Goal: Task Accomplishment & Management: Manage account settings

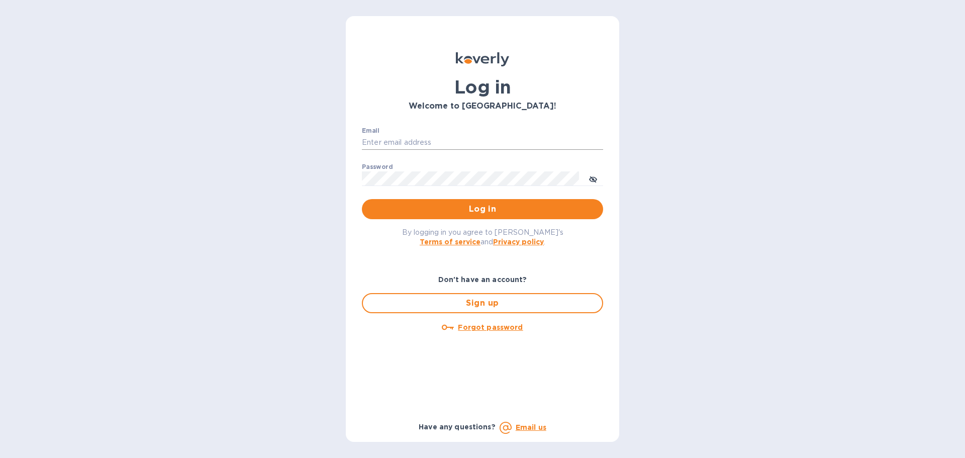
click at [439, 144] on input "Email" at bounding box center [482, 142] width 241 height 15
type input "[EMAIL_ADDRESS][DOMAIN_NAME]"
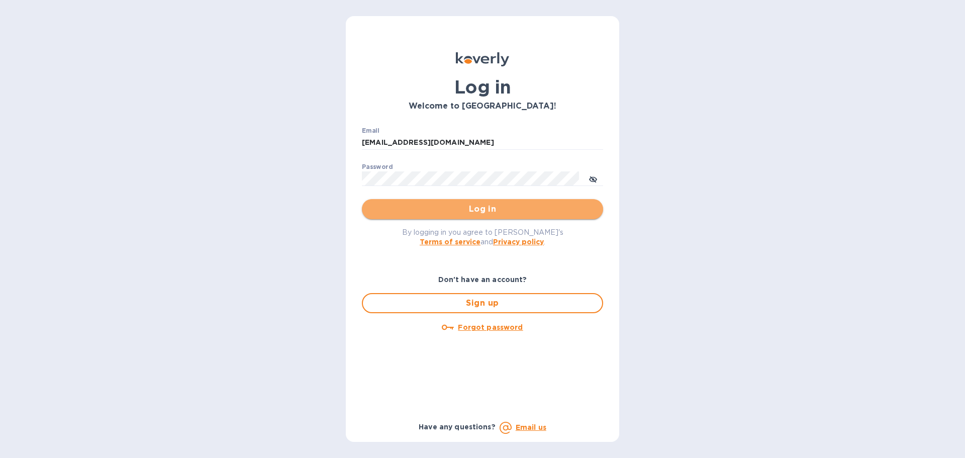
click at [470, 209] on span "Log in" at bounding box center [482, 209] width 225 height 12
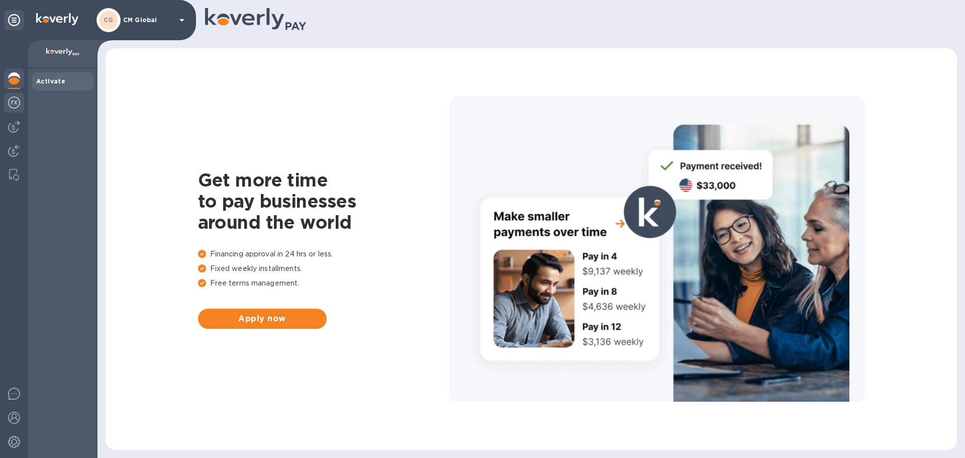
click at [11, 101] on img at bounding box center [14, 103] width 12 height 12
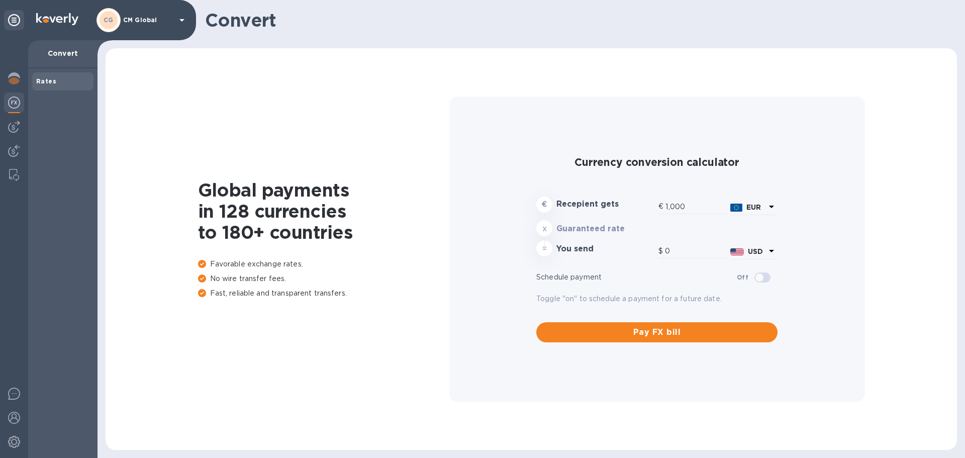
type input "1,172.75"
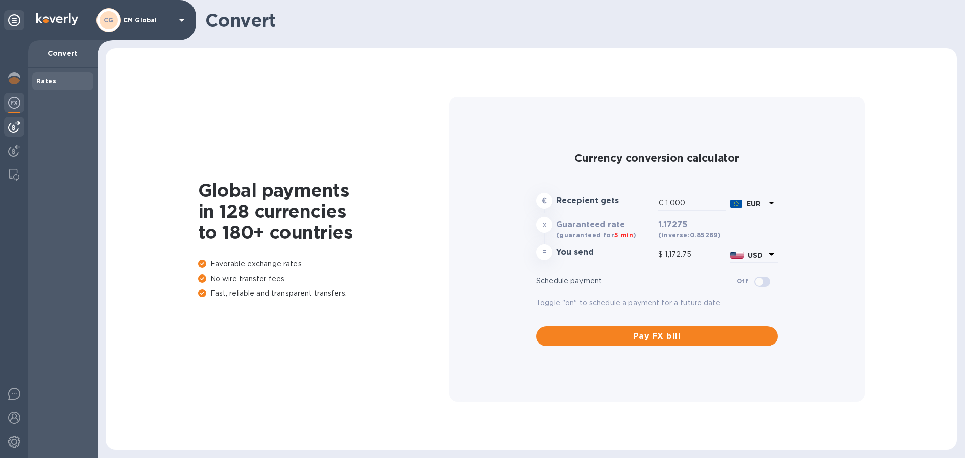
click at [12, 130] on img at bounding box center [14, 127] width 12 height 12
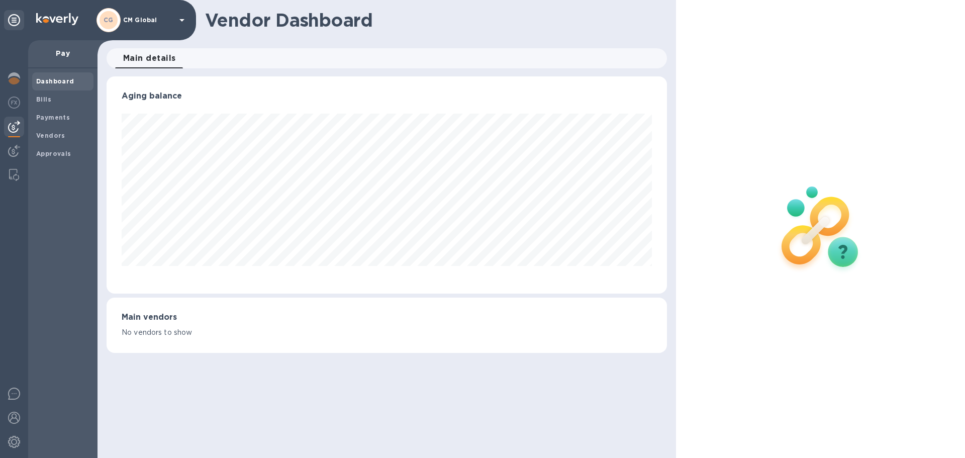
scroll to position [217, 560]
click at [11, 146] on img at bounding box center [14, 151] width 12 height 12
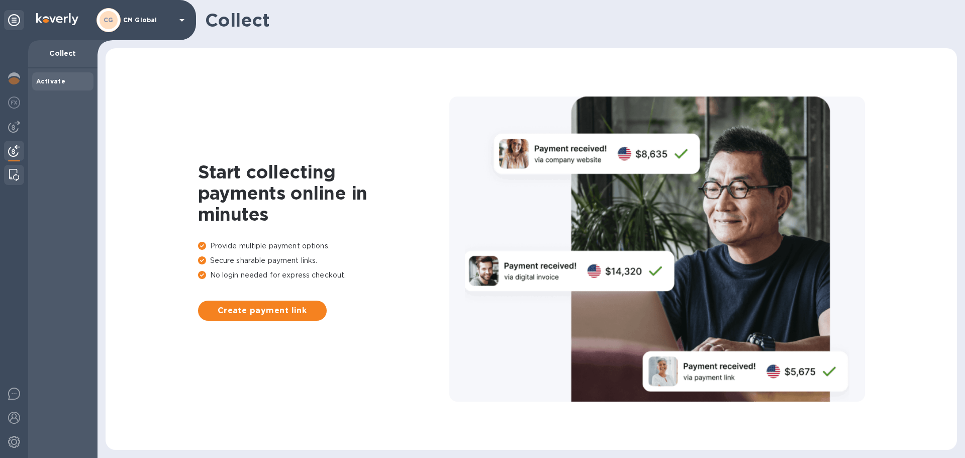
click at [12, 174] on img at bounding box center [14, 175] width 10 height 12
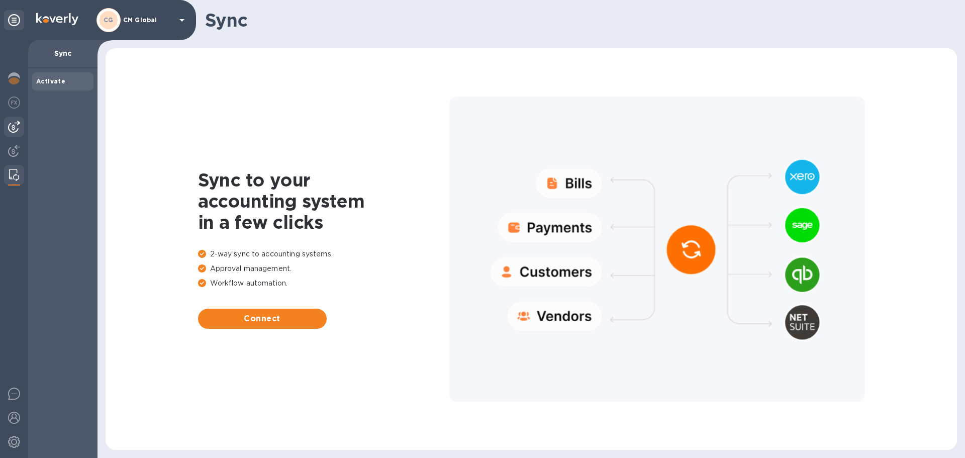
click at [12, 128] on img at bounding box center [14, 127] width 12 height 12
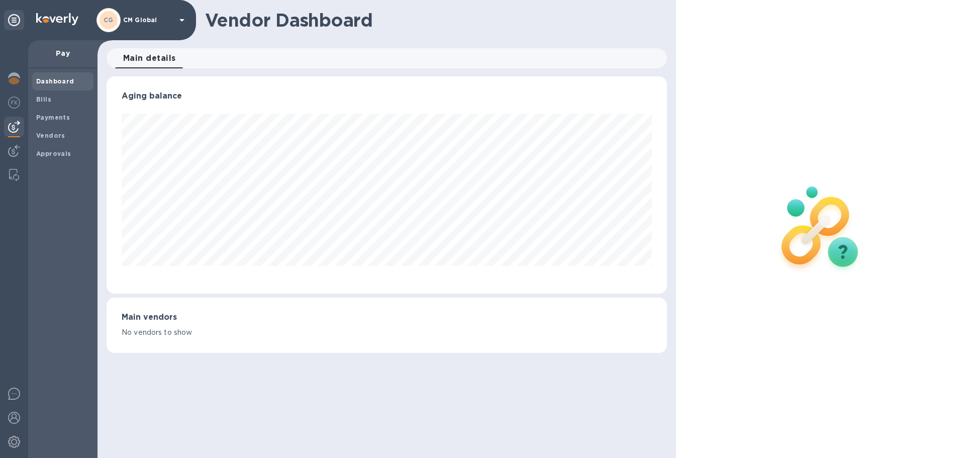
scroll to position [217, 560]
click at [59, 100] on span "Bills" at bounding box center [62, 100] width 53 height 10
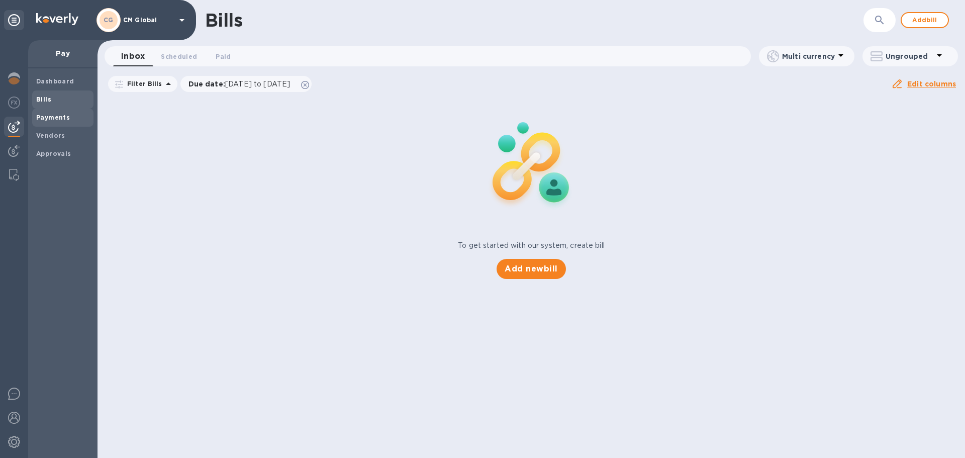
click at [51, 119] on b "Payments" at bounding box center [53, 118] width 34 height 8
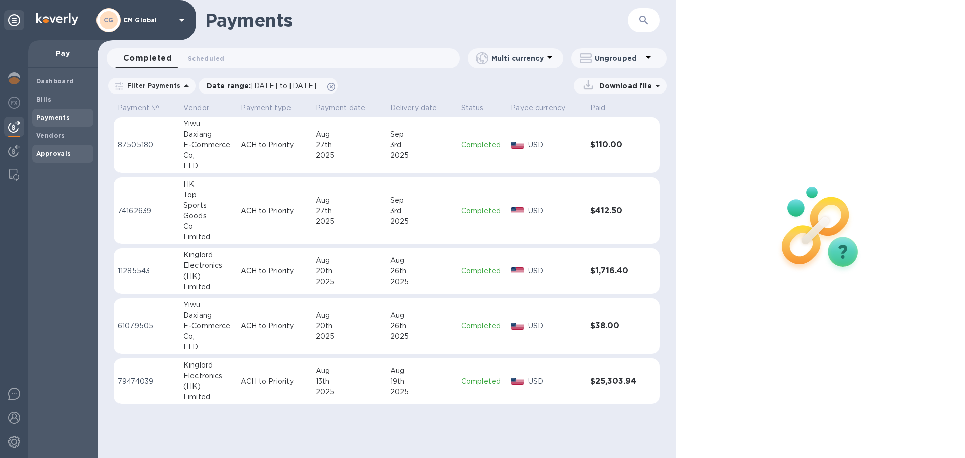
click at [47, 150] on b "Approvals" at bounding box center [53, 154] width 35 height 8
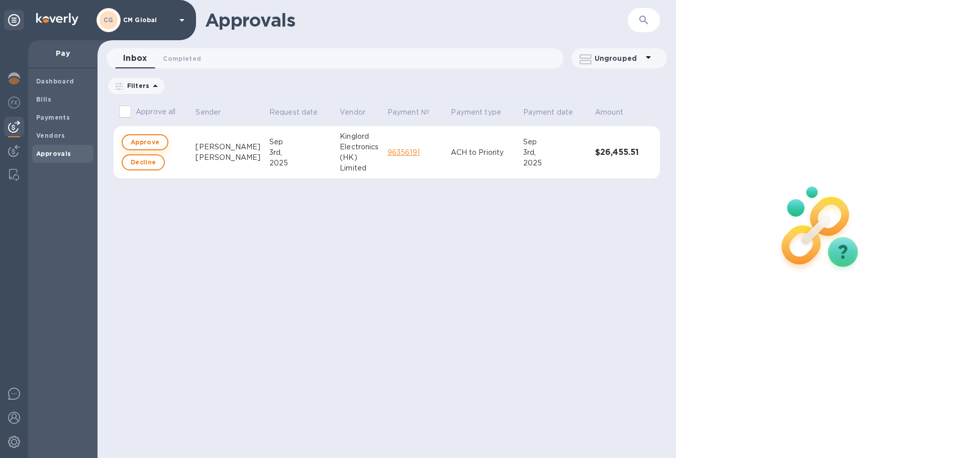
click at [144, 142] on span "Approve" at bounding box center [145, 142] width 29 height 12
checkbox input "true"
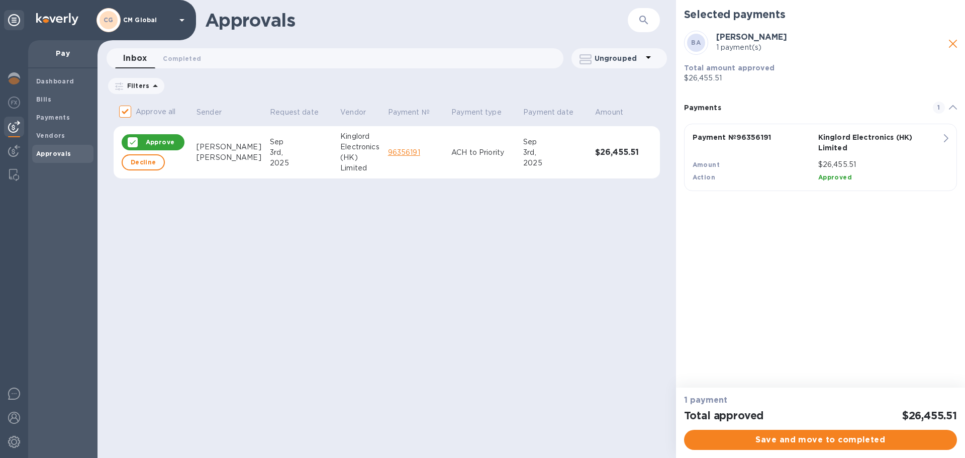
click at [937, 146] on p "Kinglord Electronics (HK) Limited" at bounding box center [879, 142] width 122 height 21
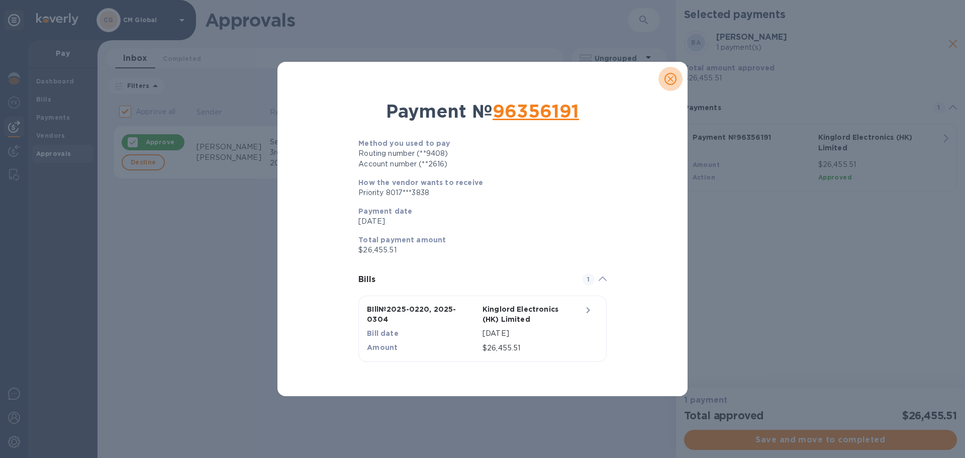
click at [669, 79] on icon "close" at bounding box center [671, 79] width 10 height 10
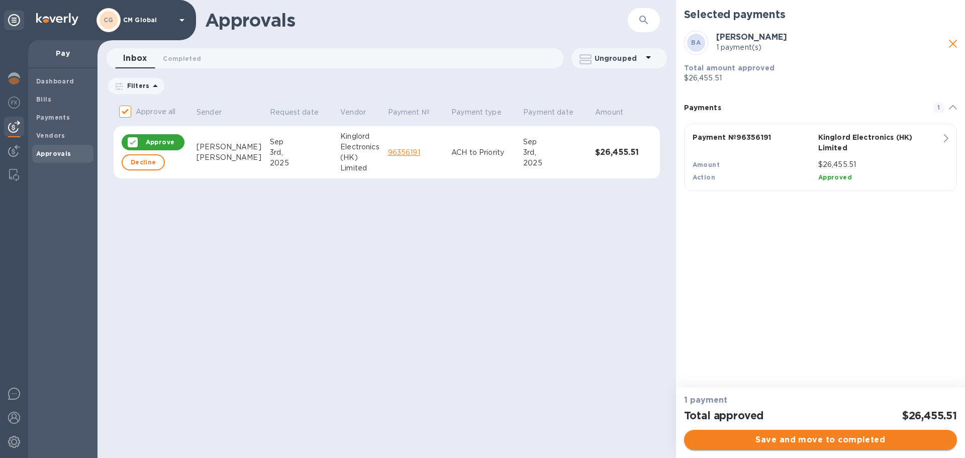
click at [778, 437] on span "Save and move to completed" at bounding box center [820, 440] width 257 height 12
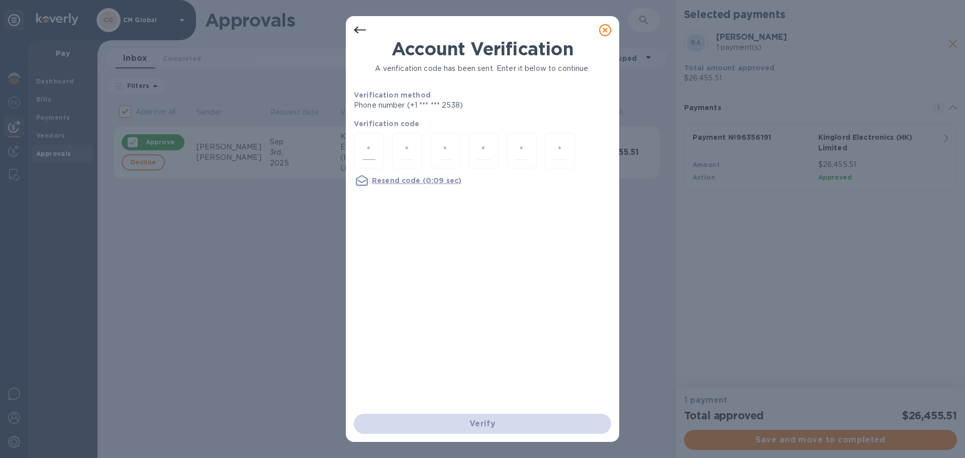
click at [366, 147] on input "number" at bounding box center [368, 150] width 13 height 19
type input "4"
type input "7"
type input "2"
type input "7"
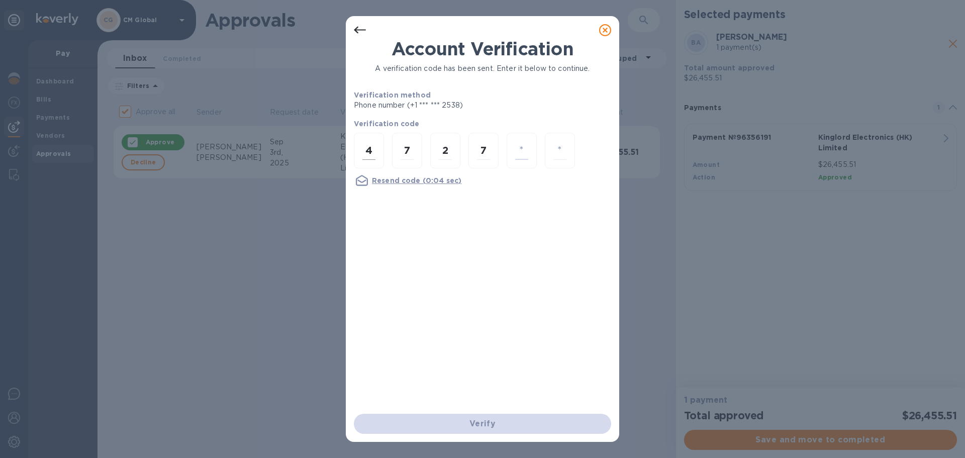
type input "7"
type input "3"
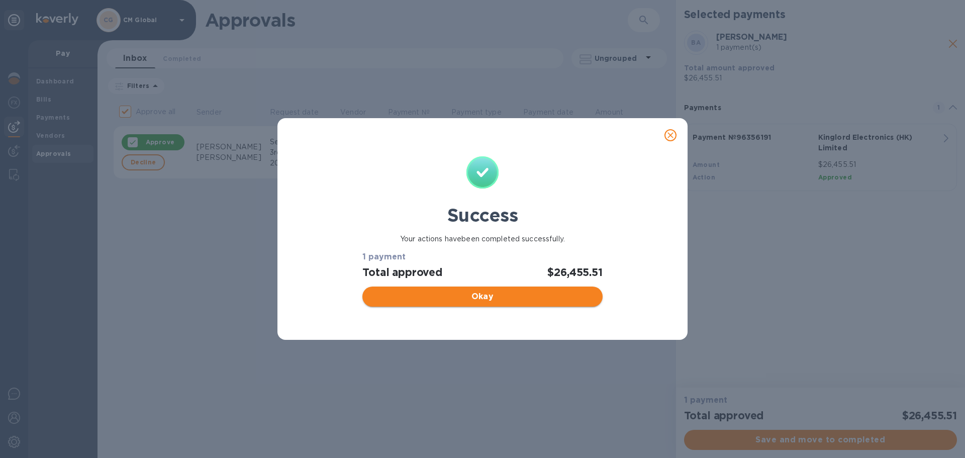
click at [495, 299] on span "Okay" at bounding box center [483, 297] width 224 height 12
checkbox input "false"
